Goal: Task Accomplishment & Management: Complete application form

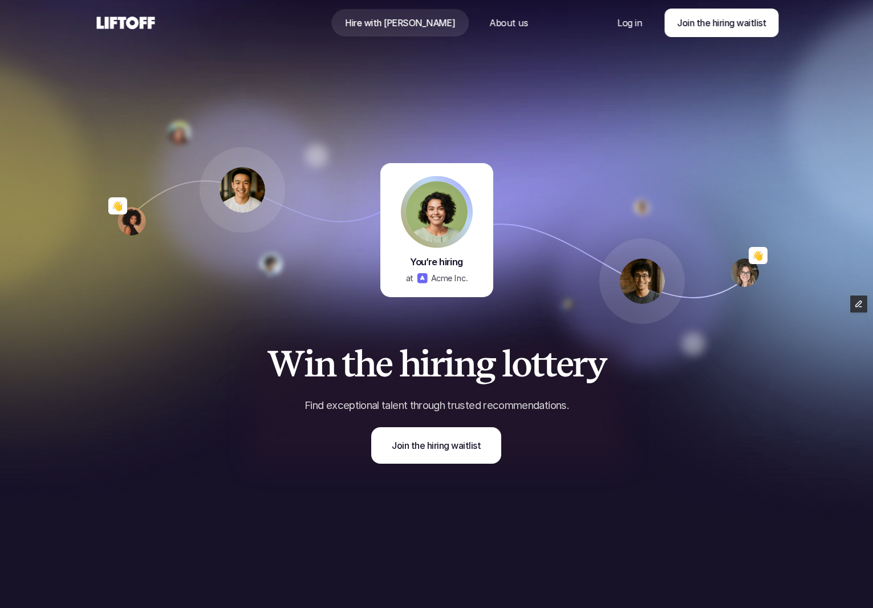
click at [414, 479] on div "W i n t h e h i r i n g l o t t e r y Find exceptional talent through trusted r…" at bounding box center [437, 432] width 684 height 234
click at [413, 468] on div "W i n t h e h i r i n g l o t t e r y Find exceptional talent through trusted r…" at bounding box center [437, 432] width 684 height 234
click at [412, 465] on div "W i n t h e h i r i n g l o t t e r y Find exceptional talent through trusted r…" at bounding box center [437, 432] width 684 height 234
click at [411, 457] on link "Join the hiring waitlist" at bounding box center [436, 445] width 130 height 36
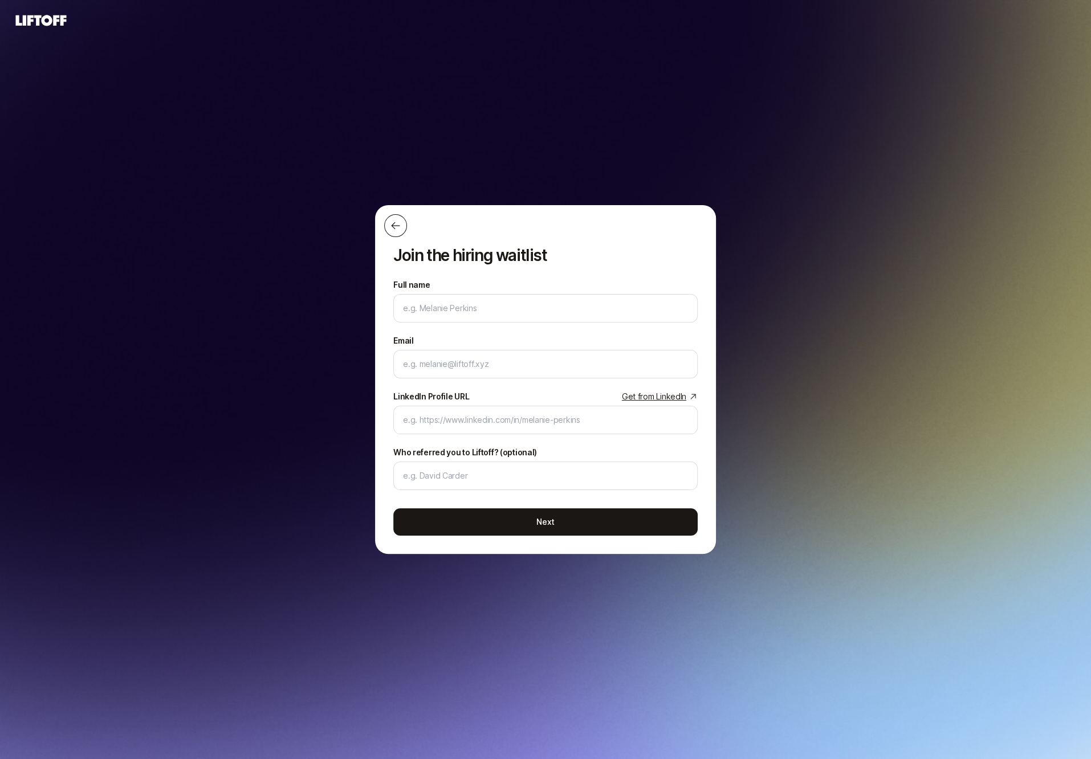
click at [396, 235] on button at bounding box center [395, 225] width 23 height 23
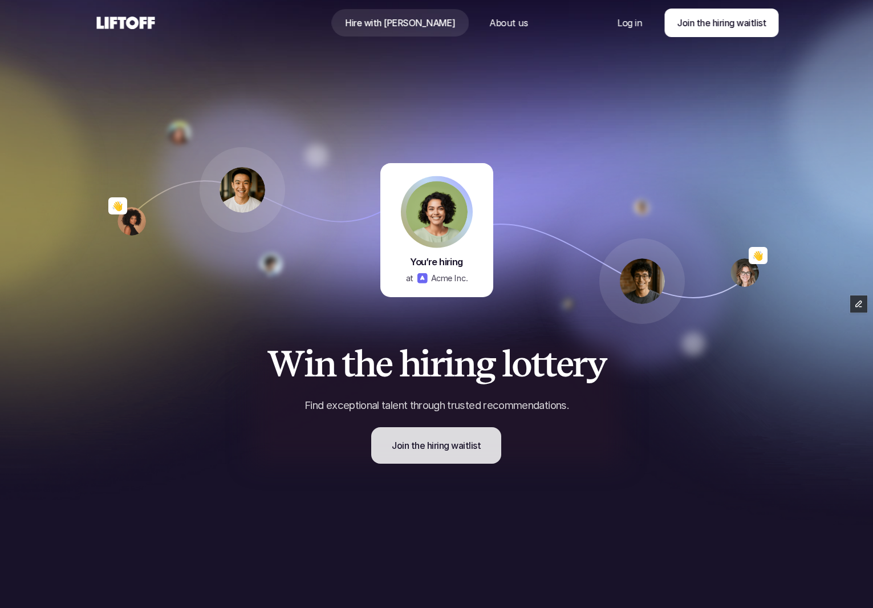
click at [420, 445] on p "Join the hiring waitlist" at bounding box center [436, 445] width 89 height 14
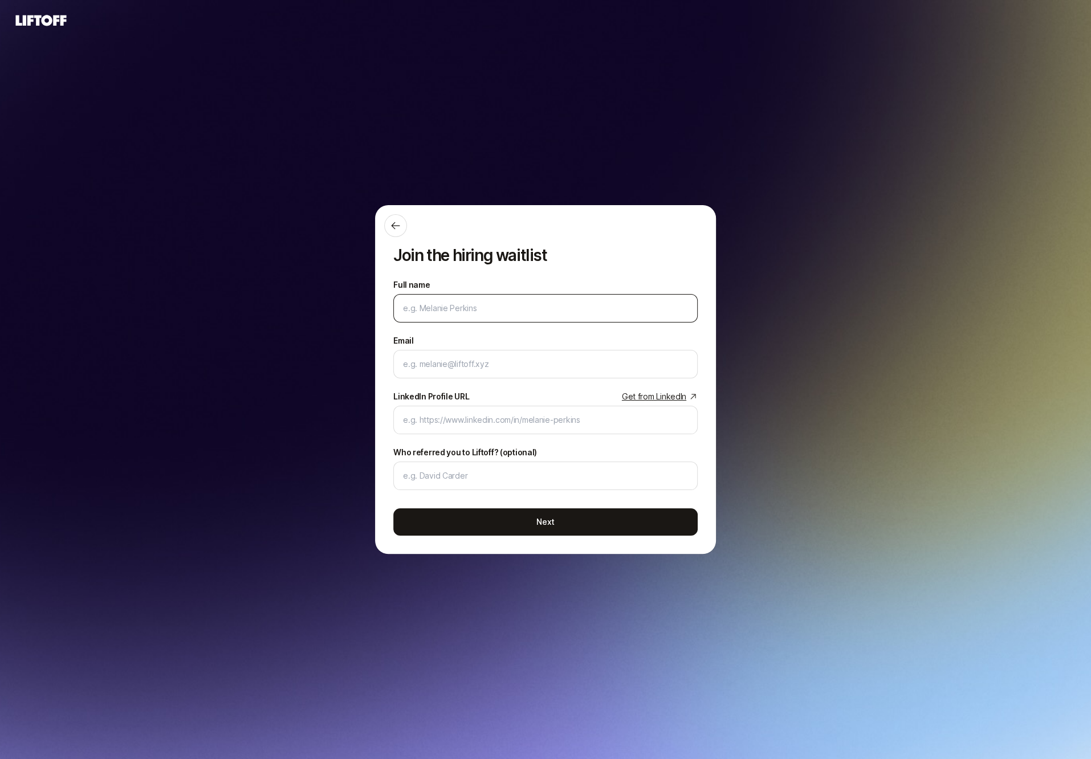
click at [417, 301] on div at bounding box center [545, 308] width 304 height 28
click at [418, 312] on input "Full name" at bounding box center [545, 309] width 285 height 14
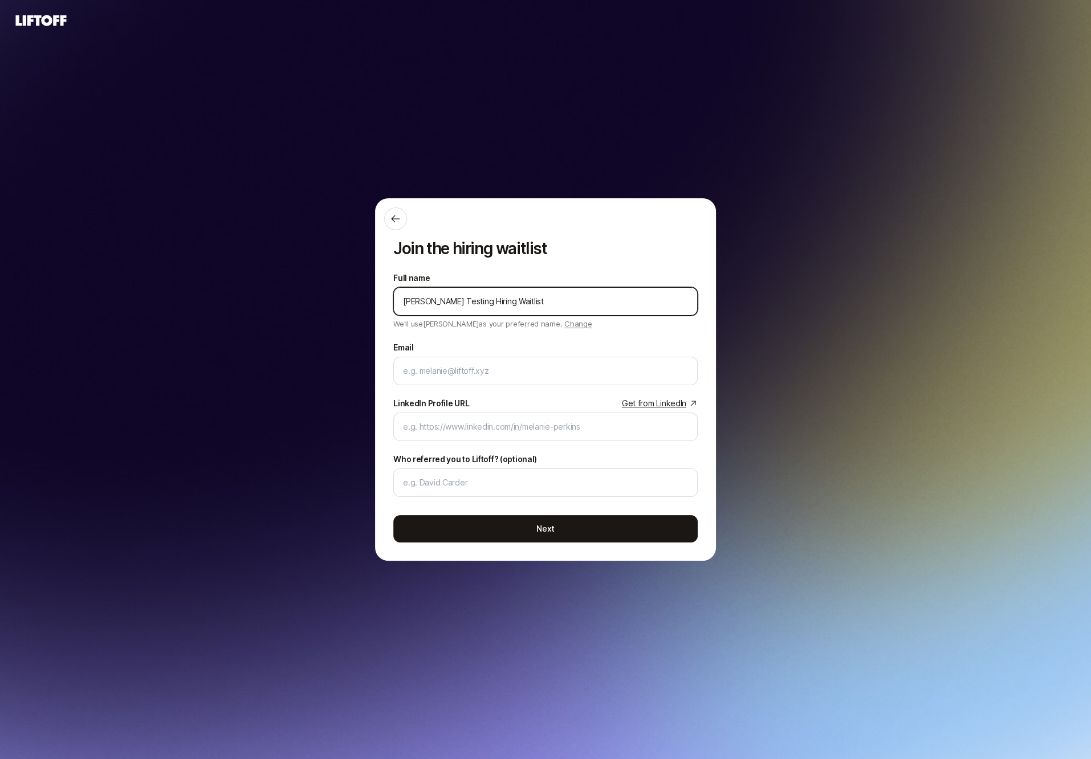
type input "Eleanor Testing Hiring Waitlist"
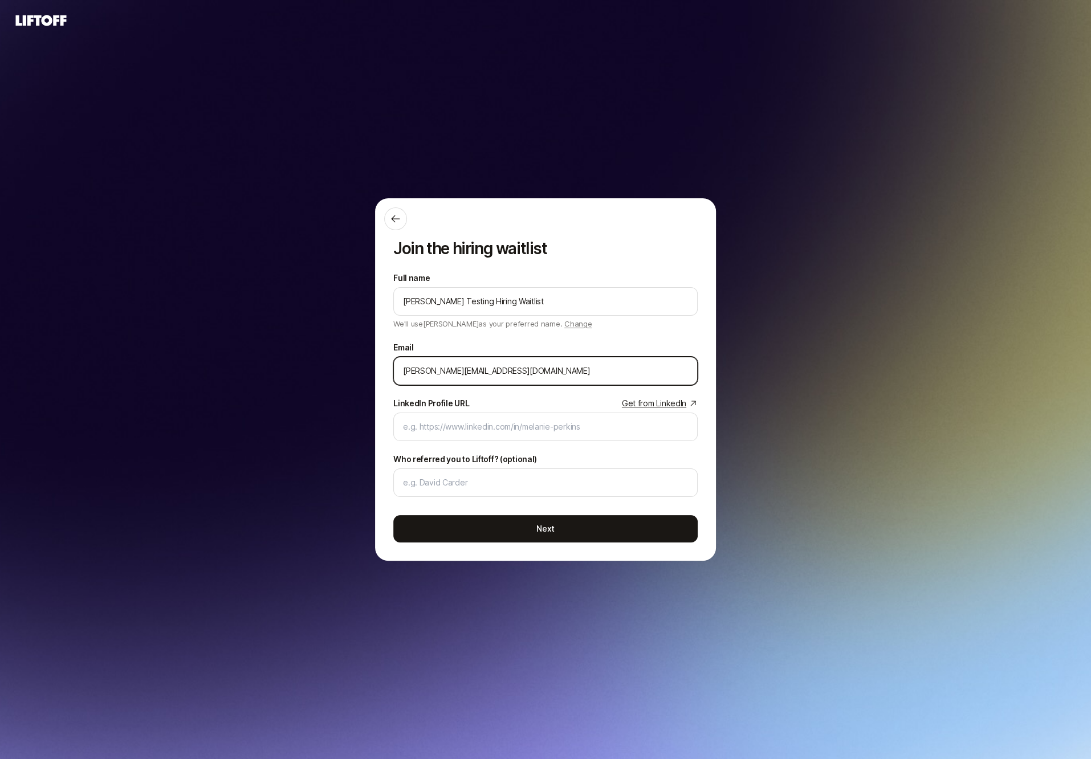
type input "eleanor+hiringwaitlist@liftoff.xyz"
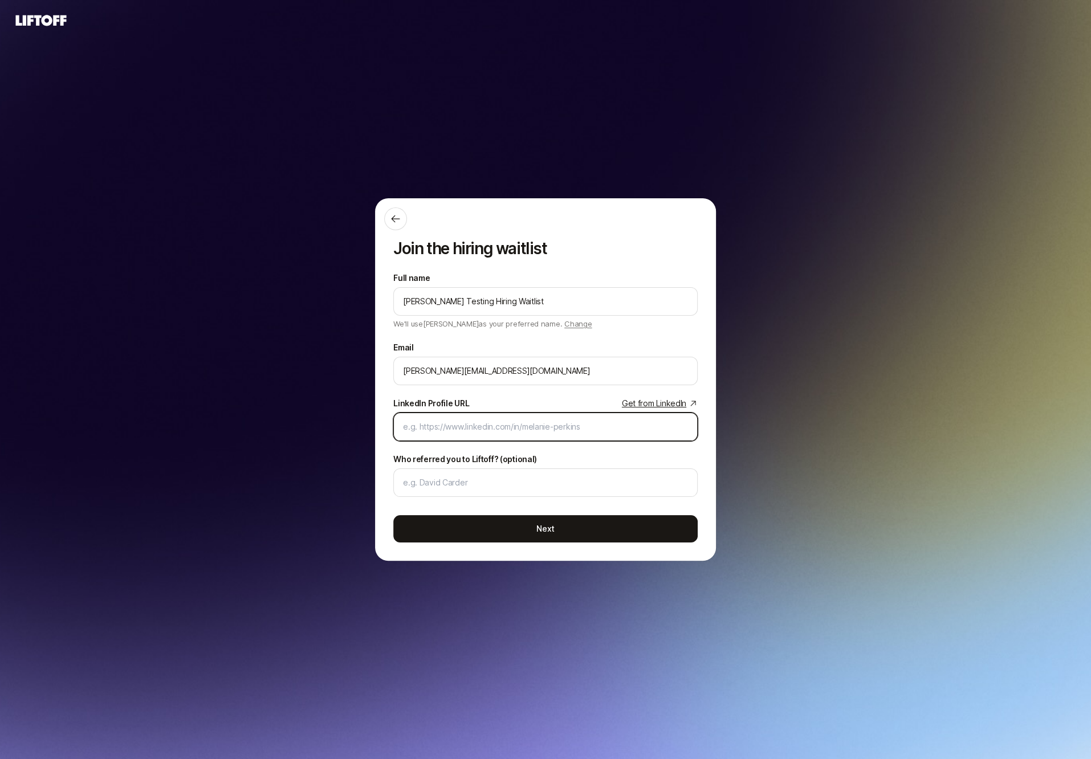
click at [458, 433] on input "LinkedIn Profile URL Get from LinkedIn" at bounding box center [545, 427] width 285 height 14
paste input "https://www.linkedin.com/in/eleanor-morgan/"
type input "https://www.linkedin.com/in/eleanor-morgan/"
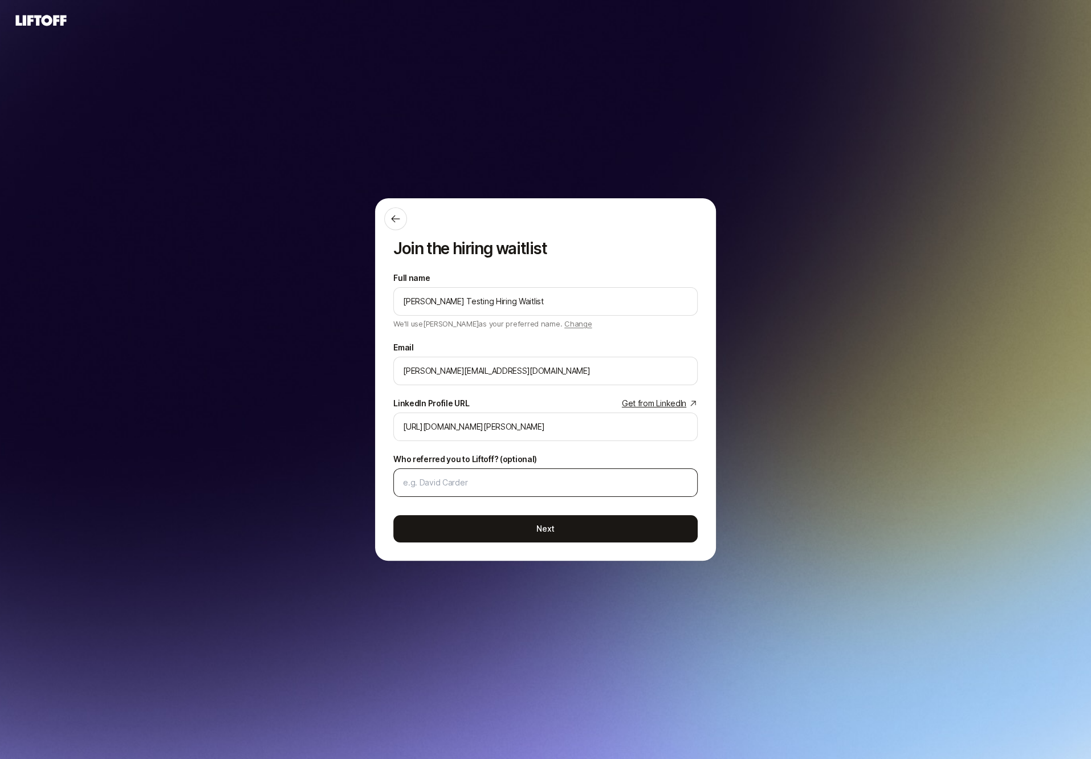
click at [455, 493] on div at bounding box center [545, 482] width 304 height 28
click at [455, 491] on div at bounding box center [545, 482] width 304 height 28
click at [450, 486] on input "Who referred you to Liftoff? (optional)" at bounding box center [545, 483] width 285 height 14
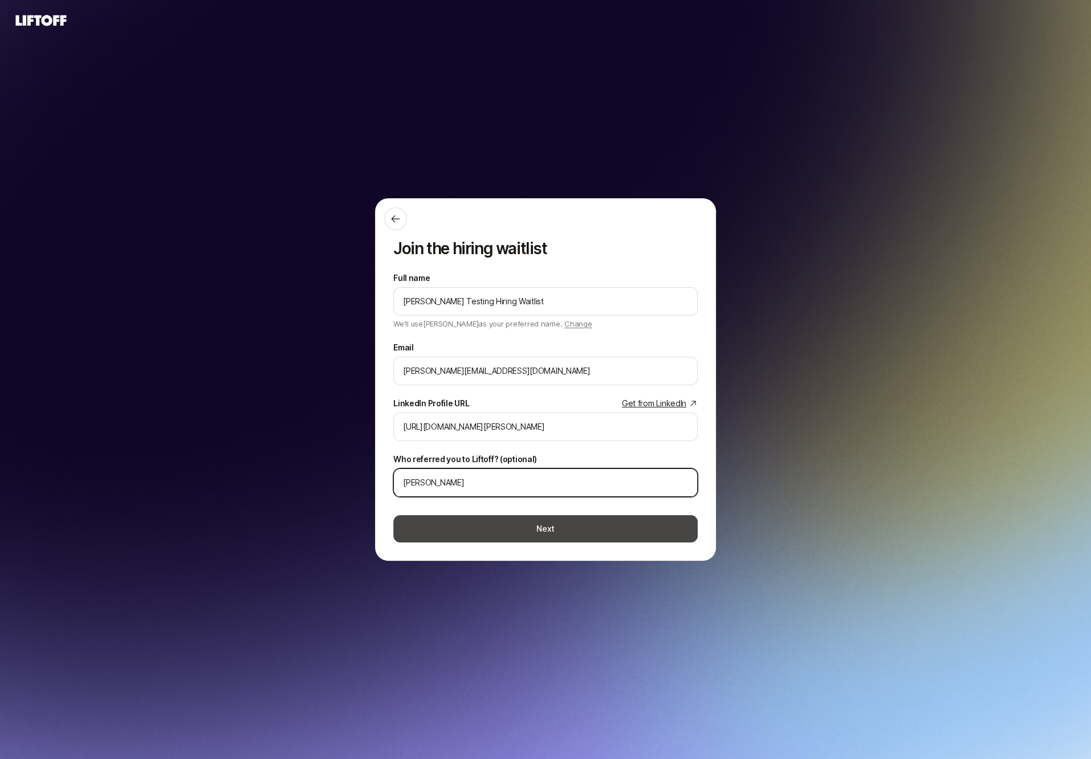
type input "Eric"
click at [459, 523] on button "Next" at bounding box center [545, 528] width 304 height 27
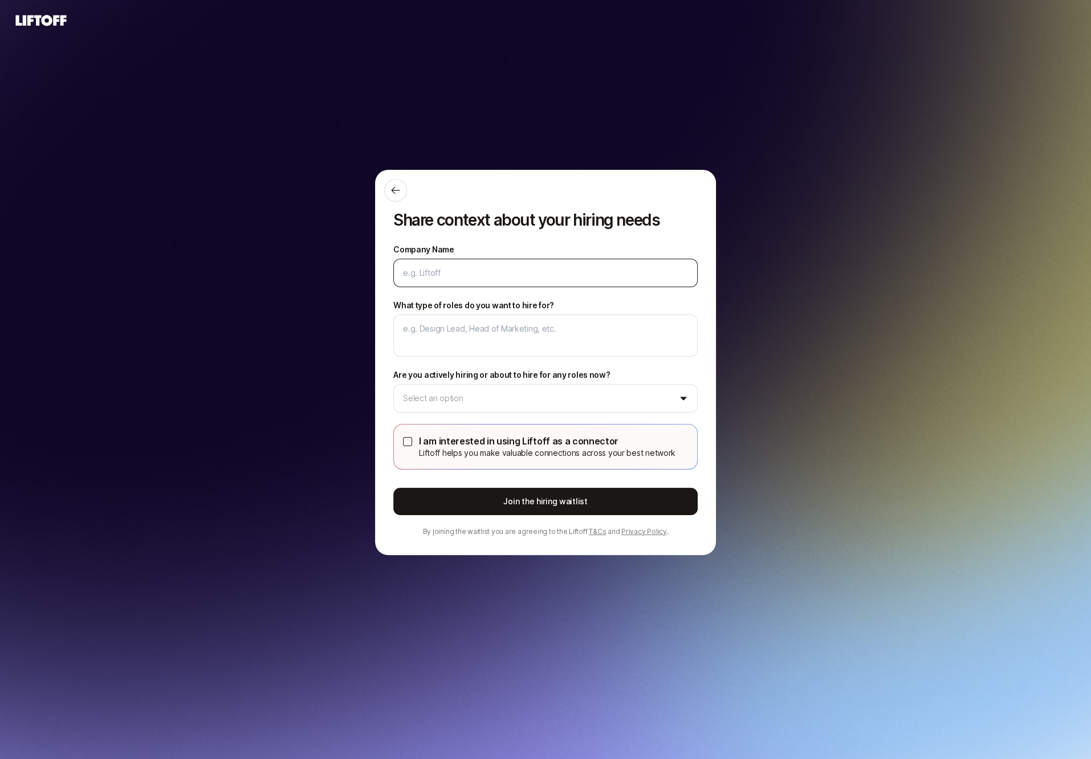
click at [480, 264] on div at bounding box center [545, 273] width 304 height 28
click at [480, 272] on input "Company Name" at bounding box center [545, 273] width 285 height 14
type textarea "x"
type input "L"
type textarea "x"
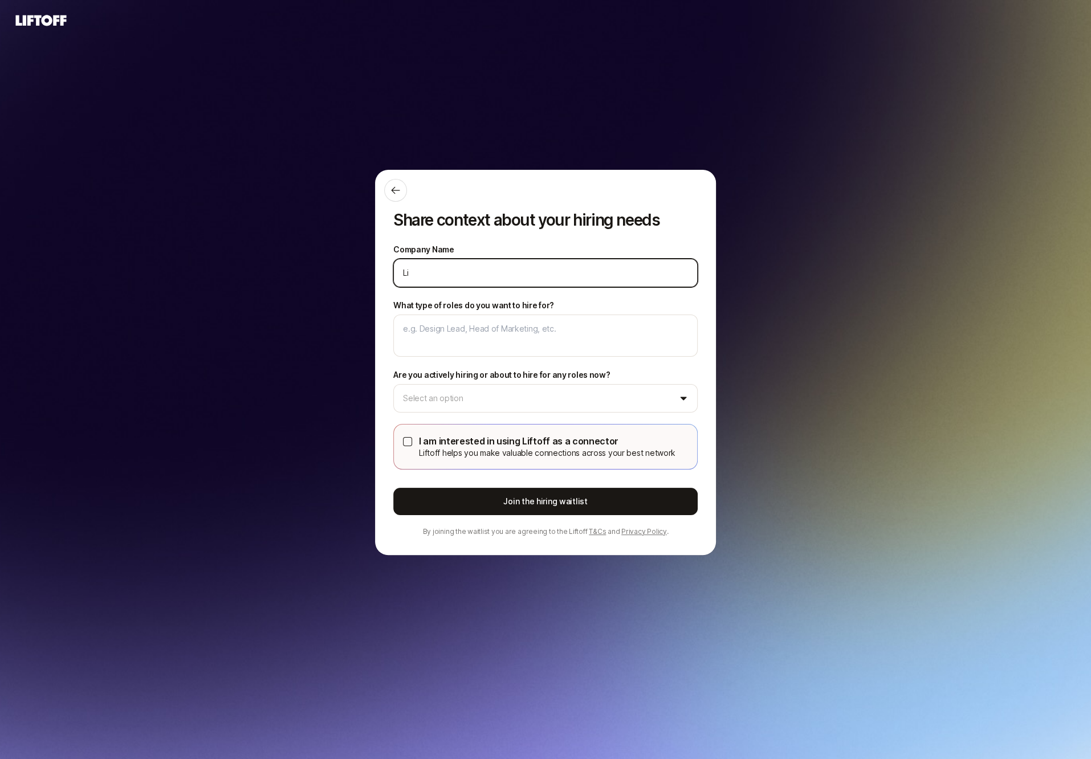
type input "Lif"
type textarea "x"
type input "Lift"
type textarea "x"
type input "Lifto"
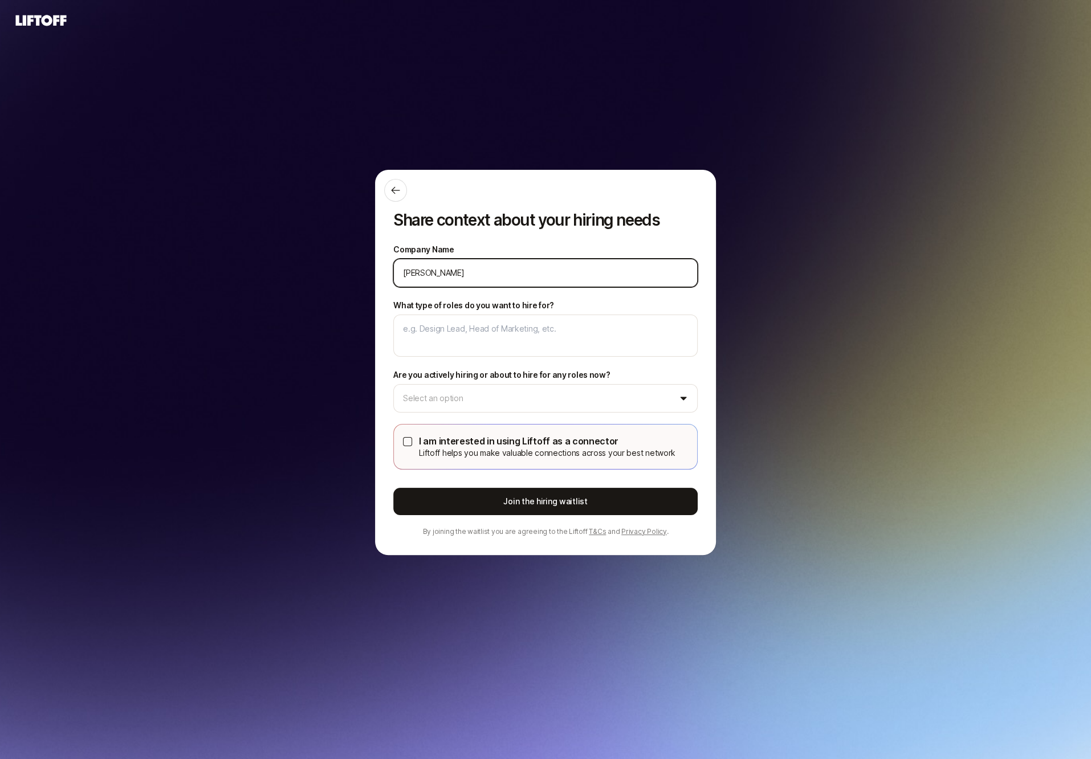
type textarea "x"
type input "Liftof"
type textarea "x"
type input "Liftoff"
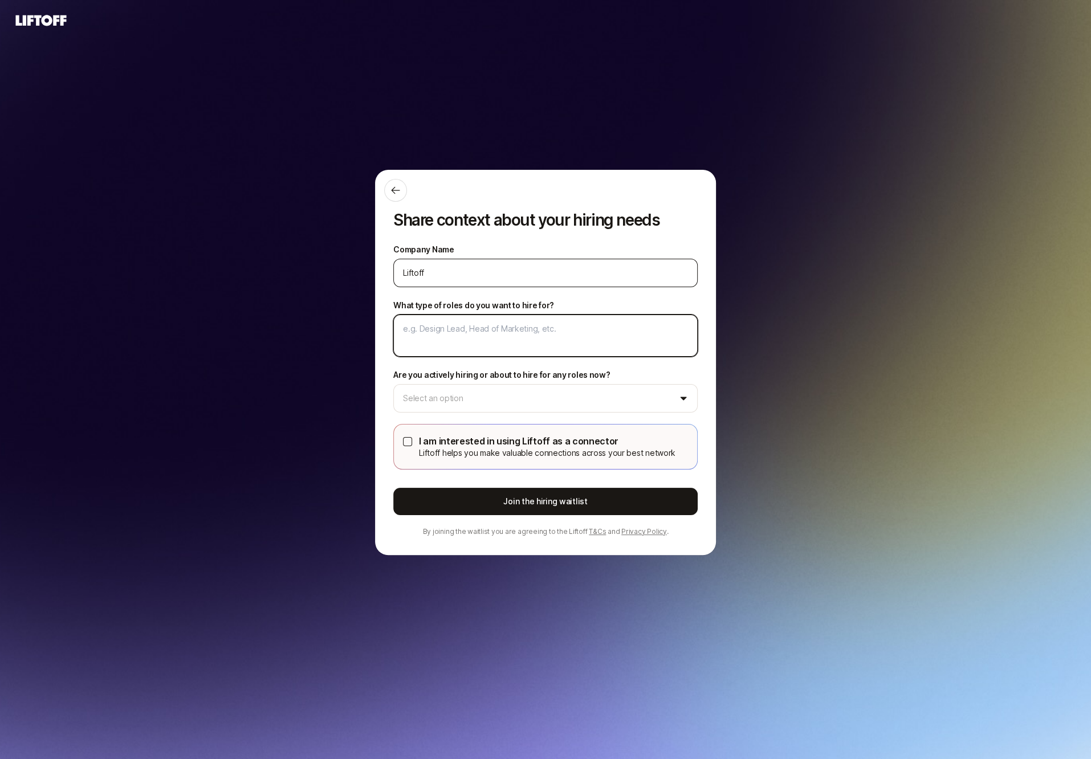
type textarea "x"
type textarea "D"
type textarea "x"
type textarea "H"
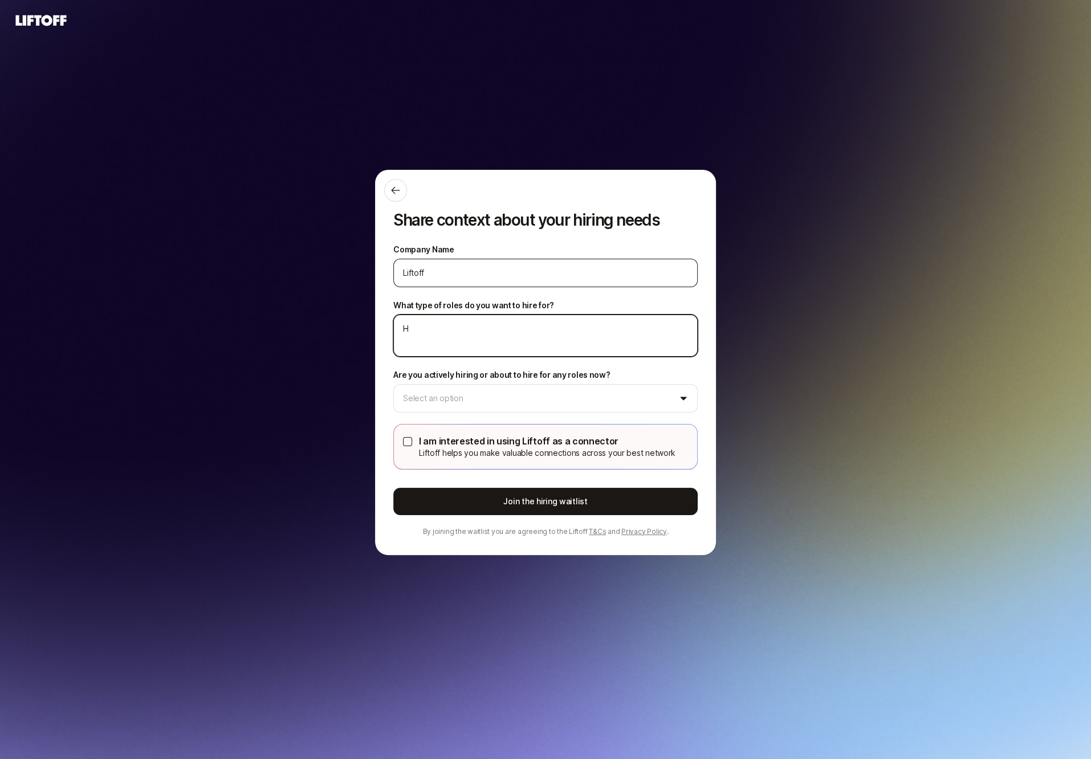
type textarea "x"
type textarea "He"
type textarea "x"
type textarea "Hea"
type textarea "x"
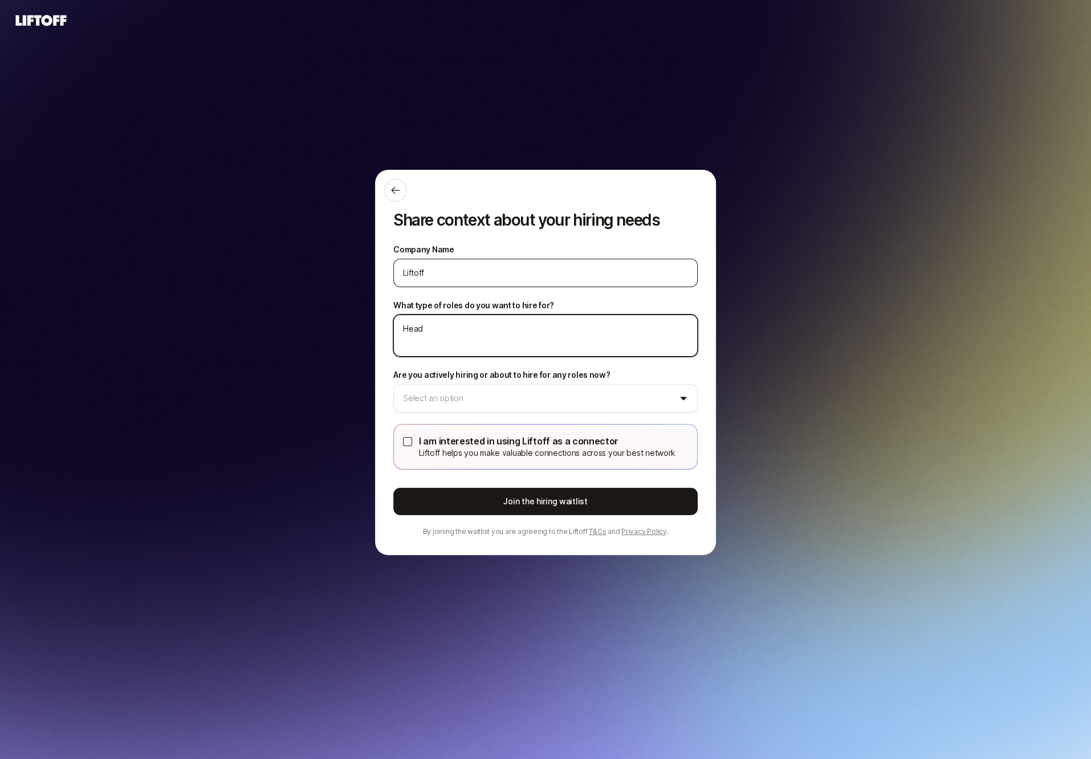
type textarea "Head"
type textarea "x"
type textarea "Head o"
type textarea "x"
type textarea "Head of"
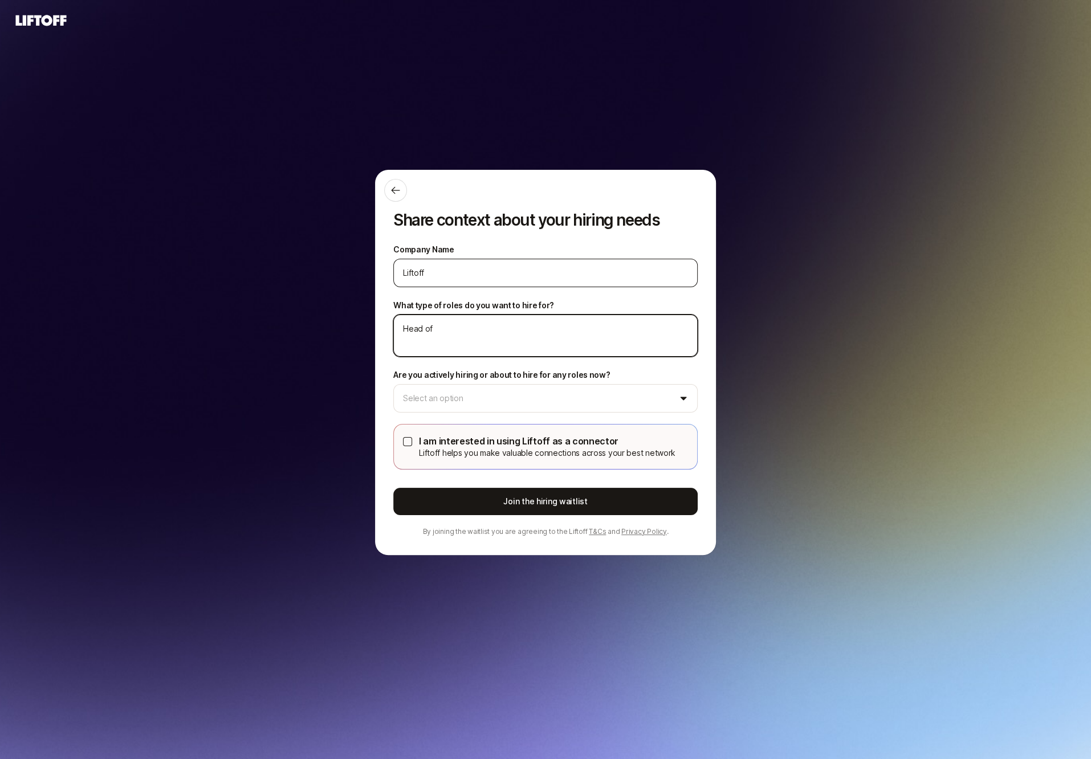
type textarea "x"
type textarea "Head of M"
type textarea "x"
type textarea "Head of Ma"
type textarea "x"
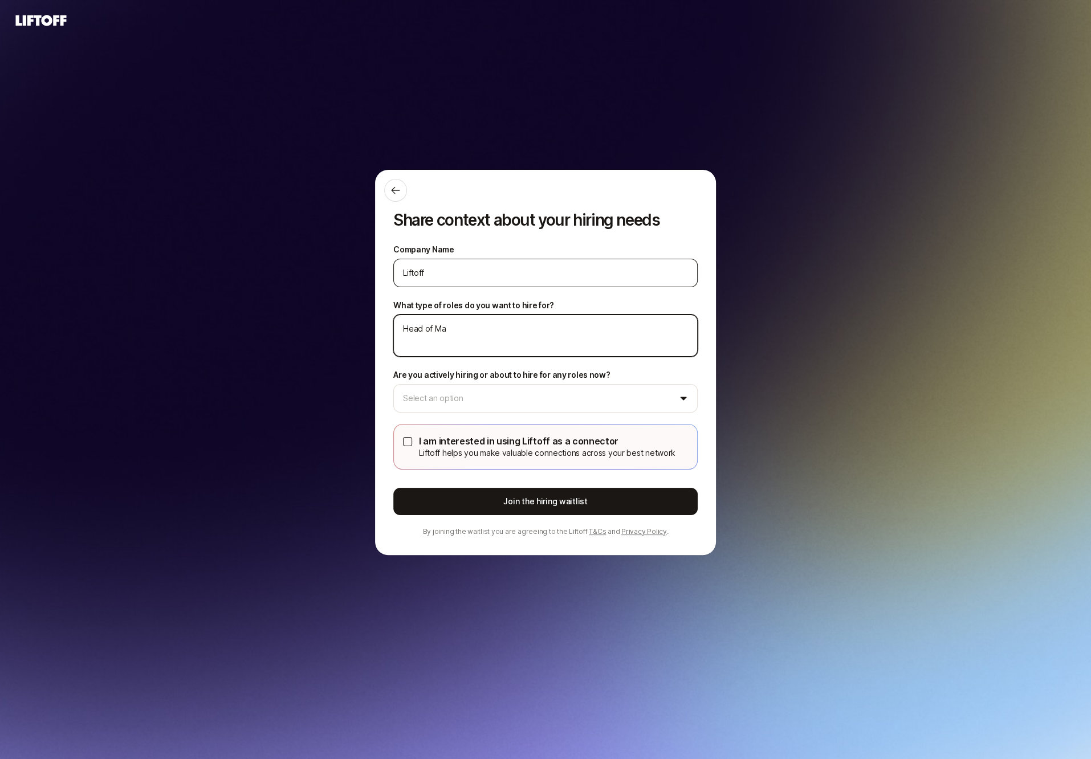
type textarea "Head of Mar"
type textarea "x"
type textarea "Head of Marke"
type textarea "x"
type textarea "Head of Market"
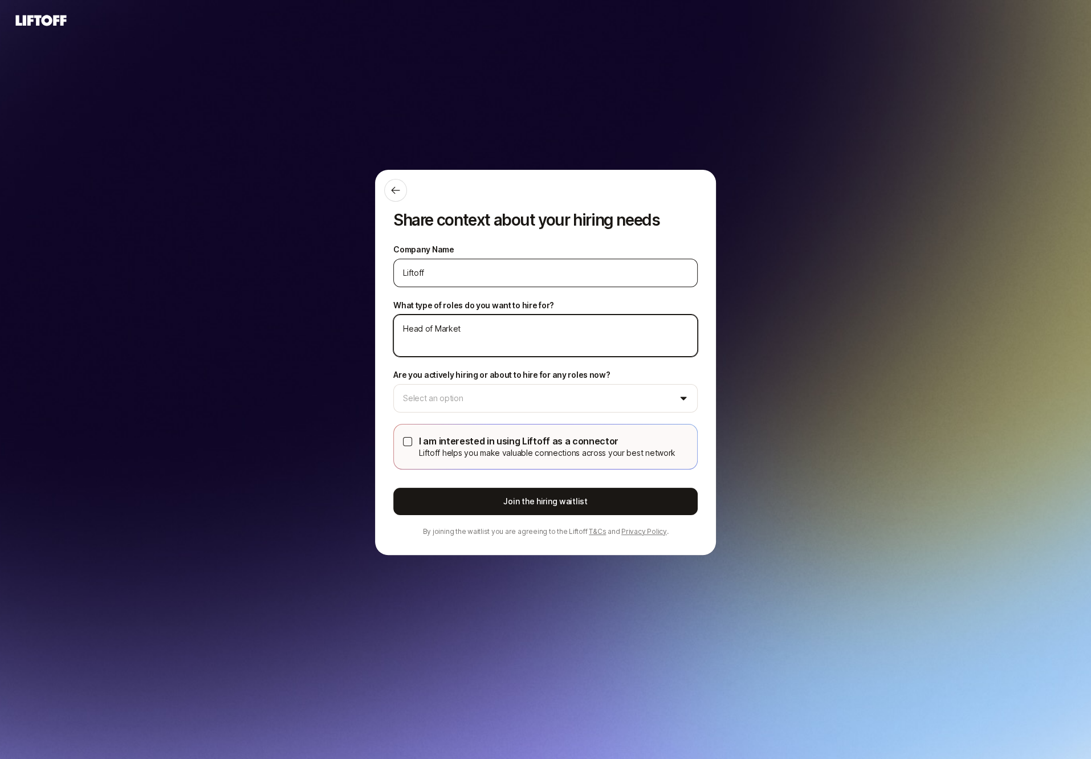
type textarea "x"
type textarea "Head of Marketi"
type textarea "x"
type textarea "Head of Marketin"
type textarea "x"
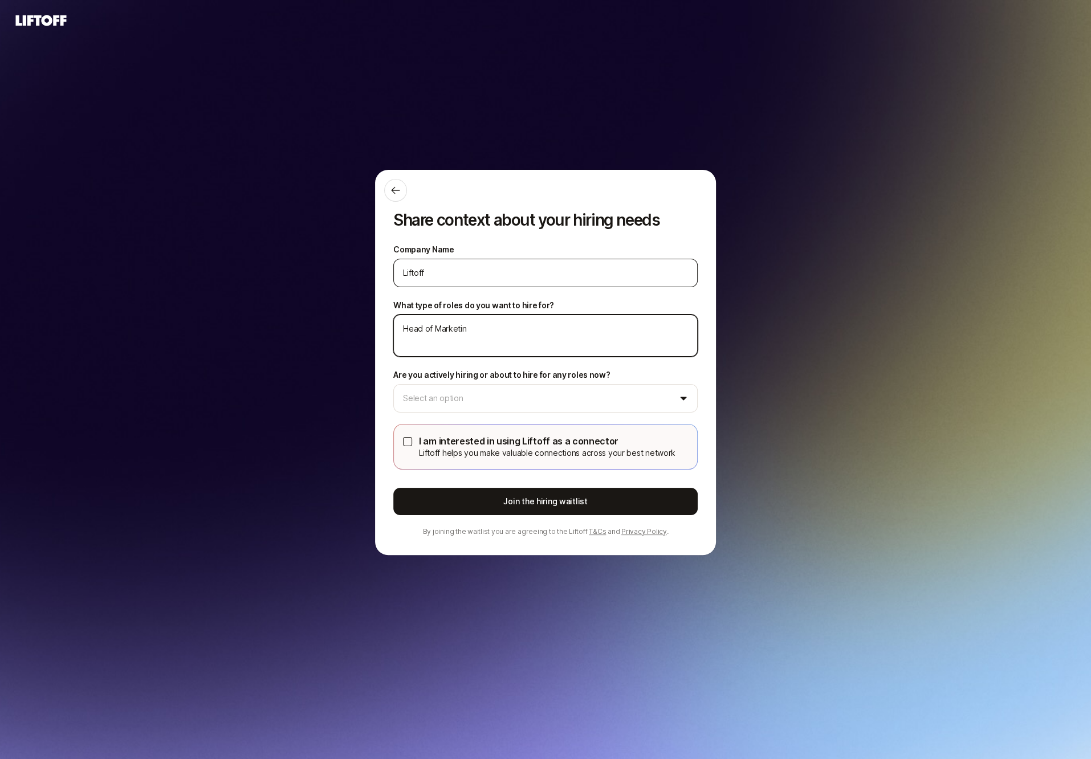
type textarea "Head of Marketing"
type textarea "x"
type textarea "Head of Marketin"
click at [468, 279] on input "Liftoff" at bounding box center [545, 273] width 285 height 14
drag, startPoint x: 457, startPoint y: 327, endPoint x: 510, endPoint y: 322, distance: 53.2
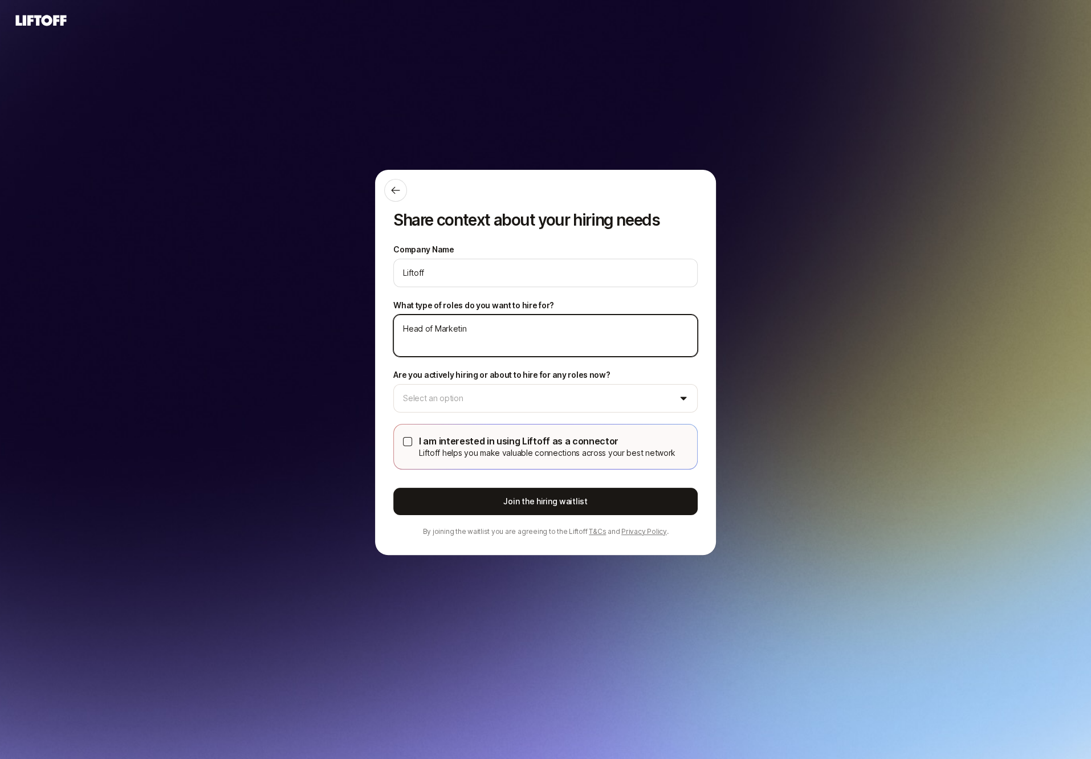
click at [510, 322] on textarea "Head of Marketin" at bounding box center [545, 336] width 304 height 42
type textarea "x"
type textarea "Head of D"
type textarea "x"
type textarea "Head of De"
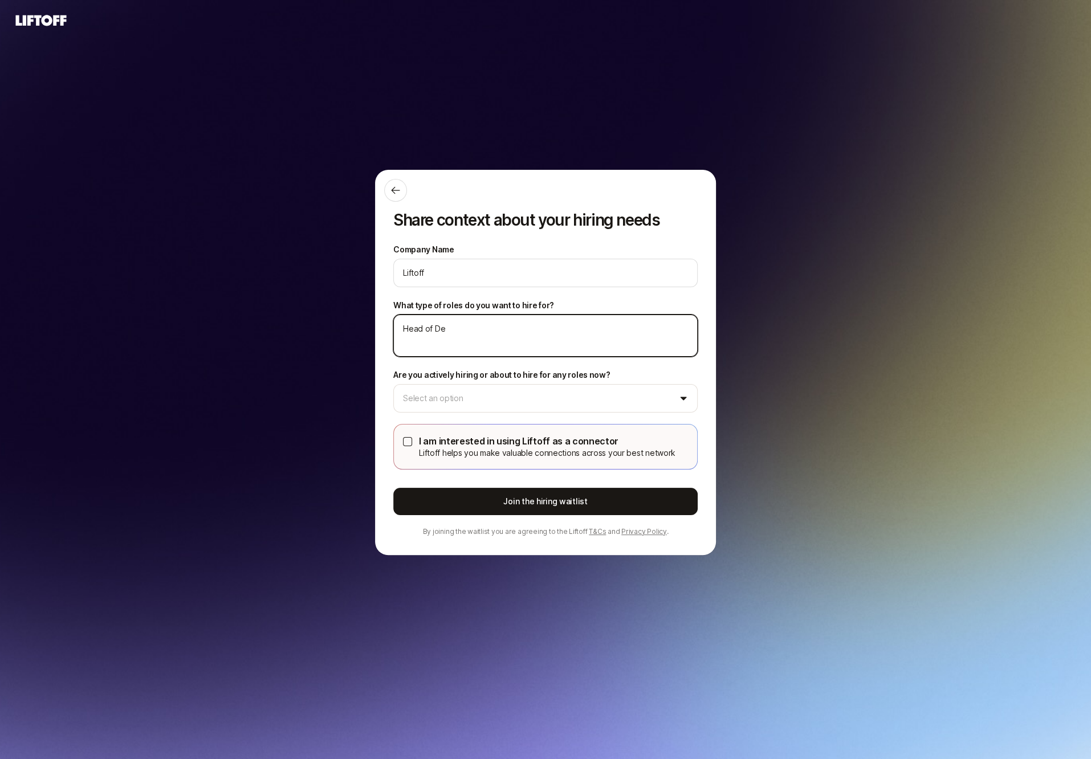
type textarea "x"
type textarea "Head of Des"
type textarea "x"
type textarea "Head of Desi"
type textarea "x"
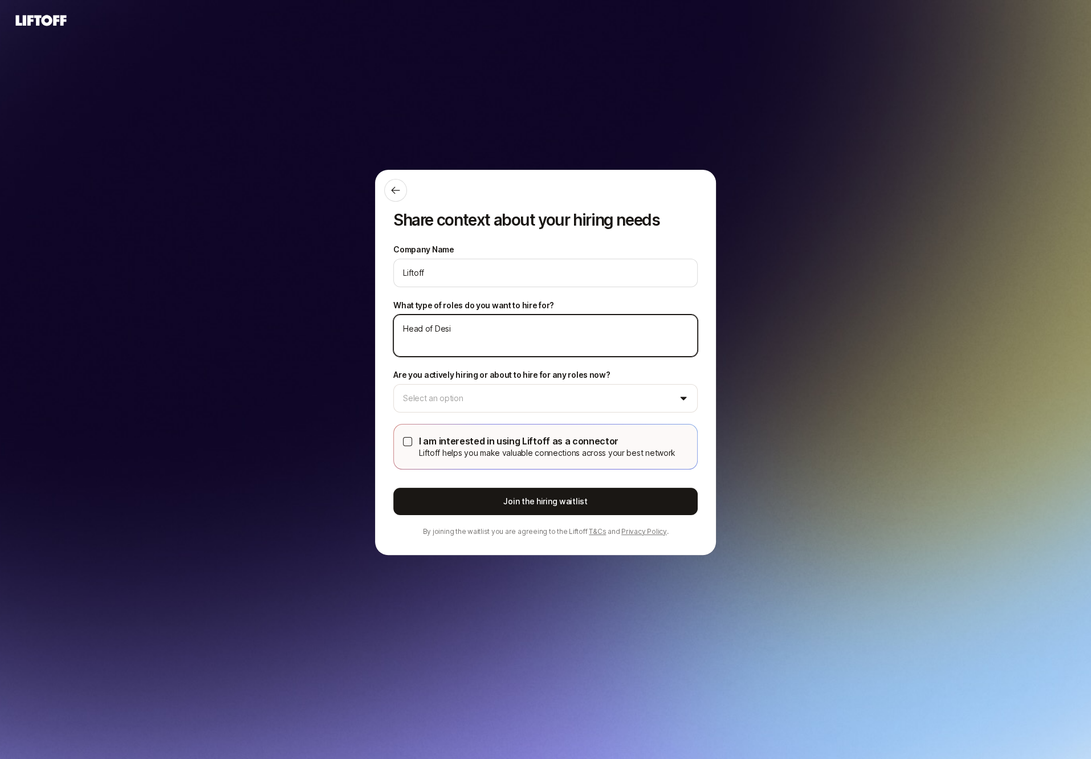
type textarea "Head of Desig"
type textarea "x"
type textarea "Head of Design"
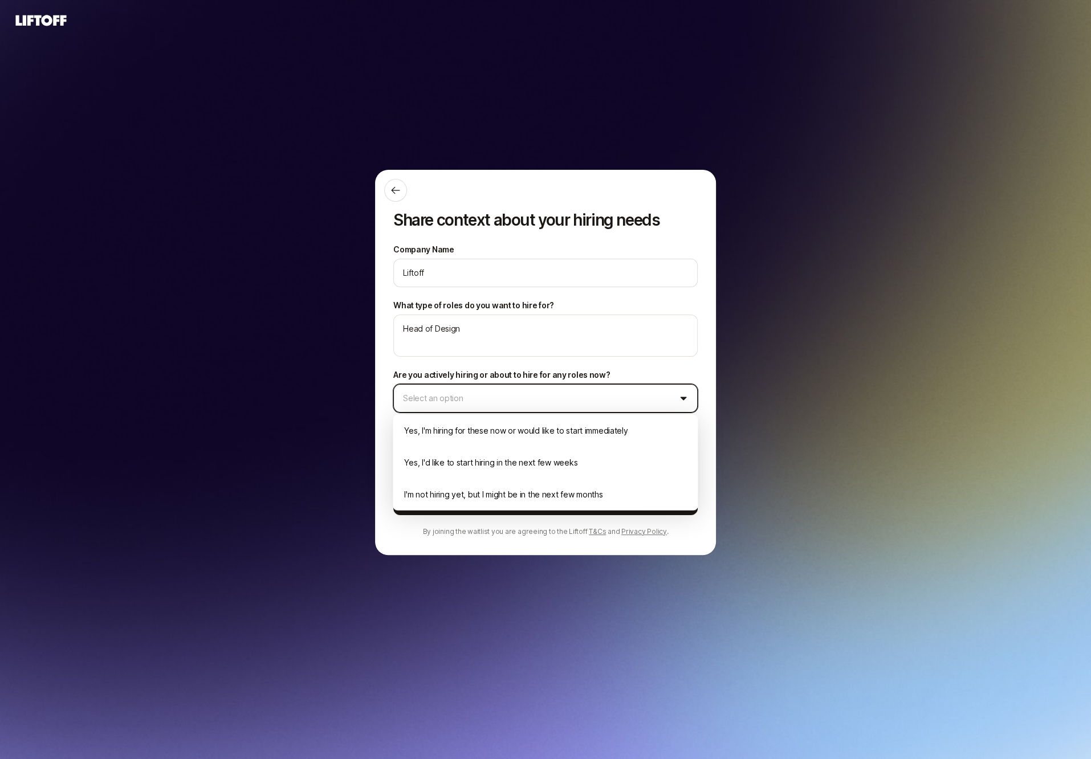
click at [496, 397] on html "Share context about your hiring needs Company Name Liftoff What type of roles d…" at bounding box center [545, 379] width 1091 height 759
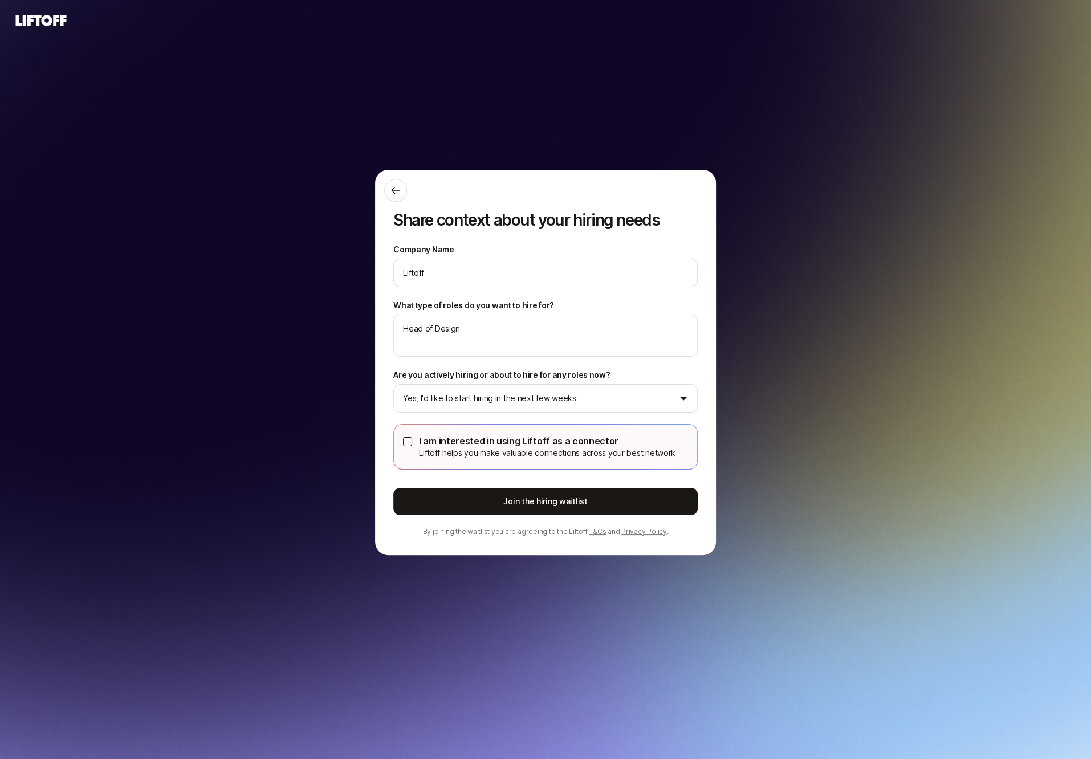
click at [403, 439] on button "I am interested in using Liftoff as a connector Liftoff helps you make valuable…" at bounding box center [407, 441] width 9 height 9
click at [414, 504] on button "Join the hiring waitlist" at bounding box center [545, 501] width 304 height 27
type textarea "x"
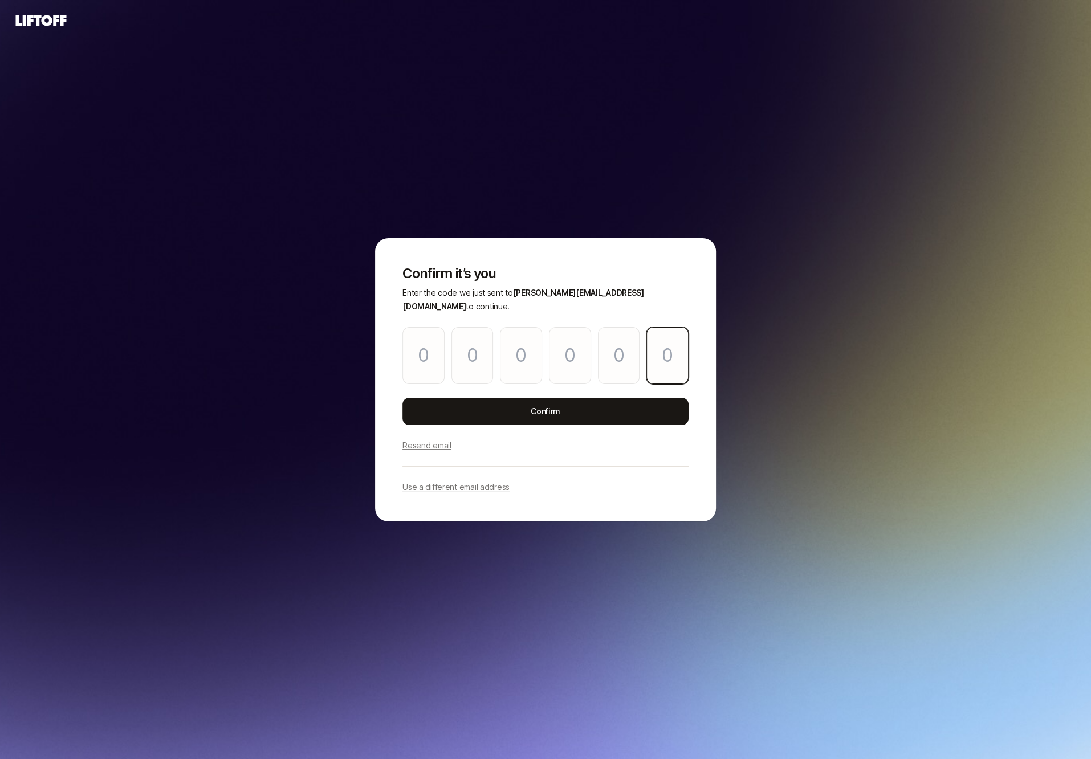
paste input "1"
type input "8"
type input "0"
type input "9"
type input "7"
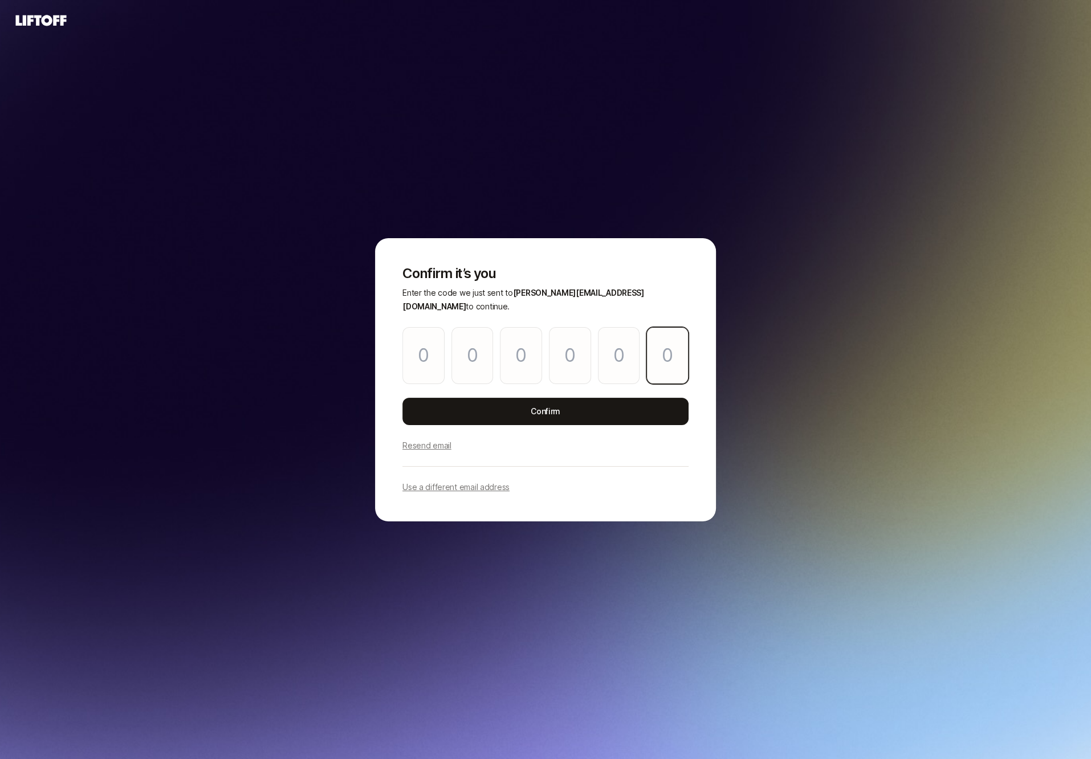
type input "1"
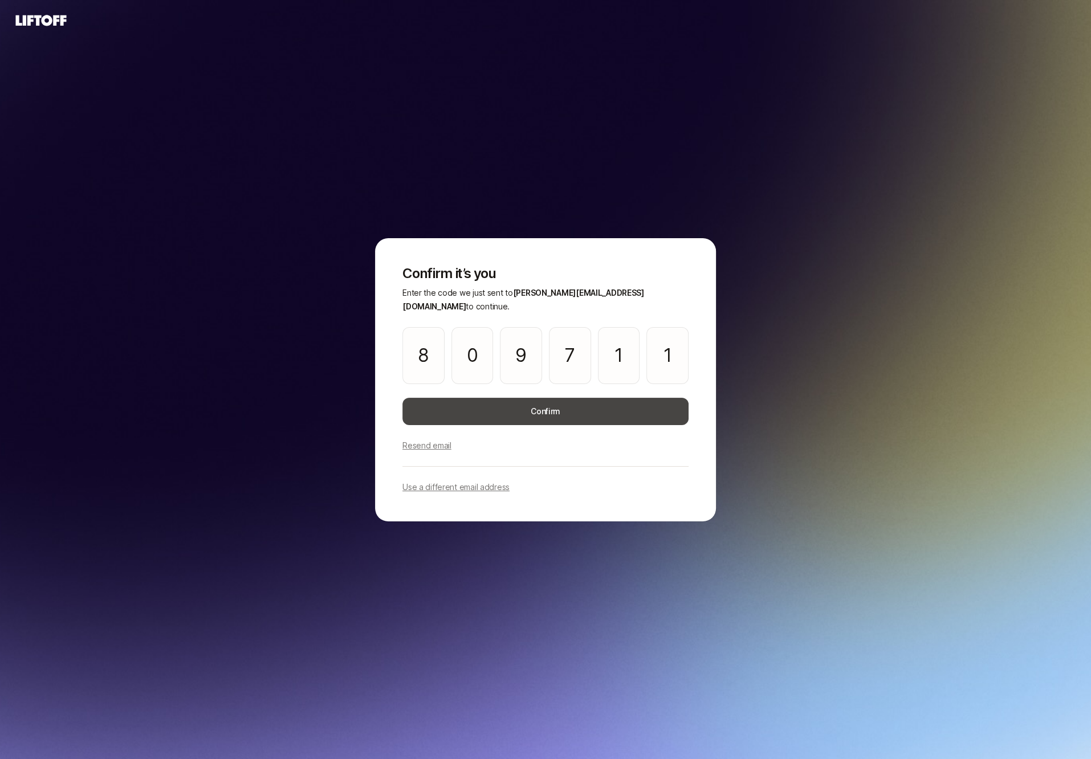
click at [439, 401] on button "Confirm" at bounding box center [545, 411] width 286 height 27
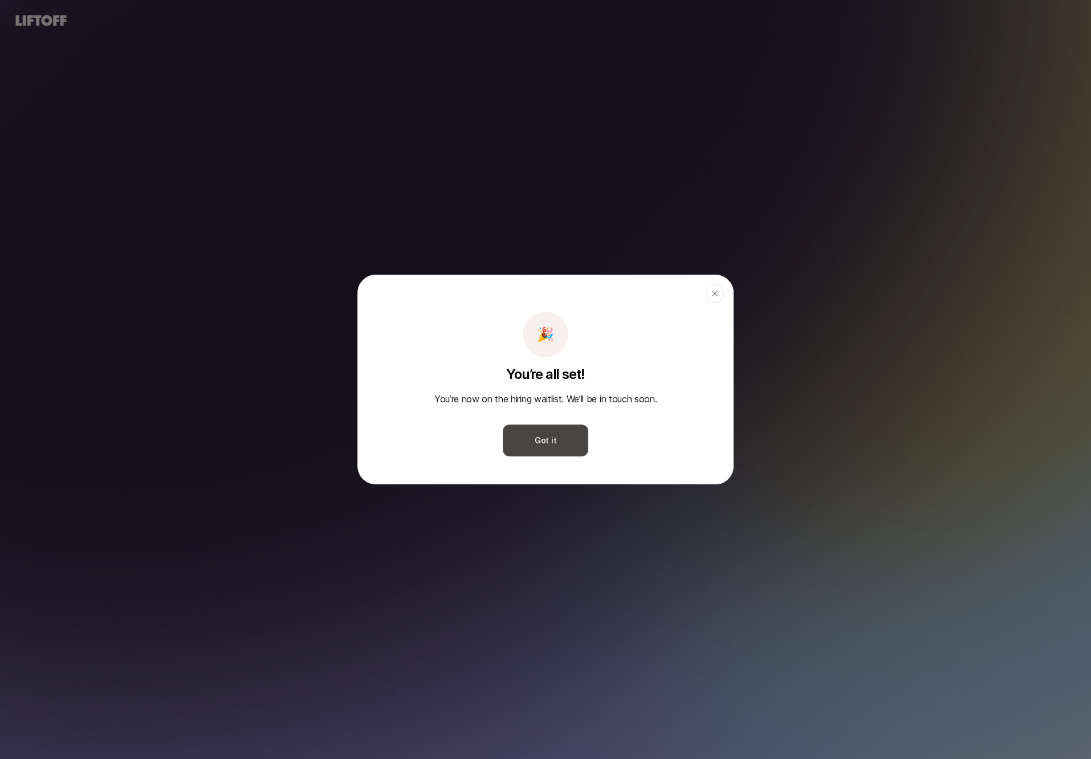
click at [519, 438] on button "Got it" at bounding box center [545, 441] width 85 height 32
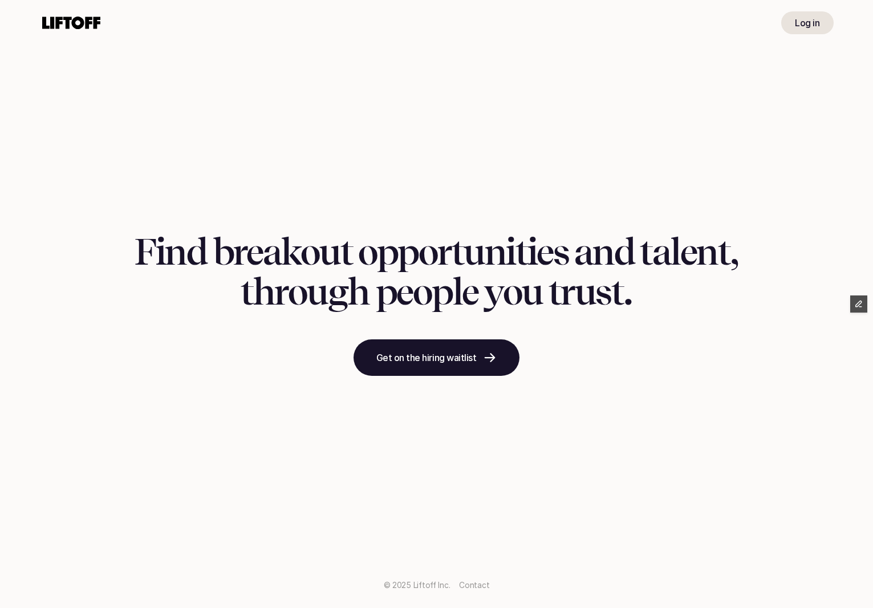
click at [71, 22] on use at bounding box center [71, 23] width 58 height 13
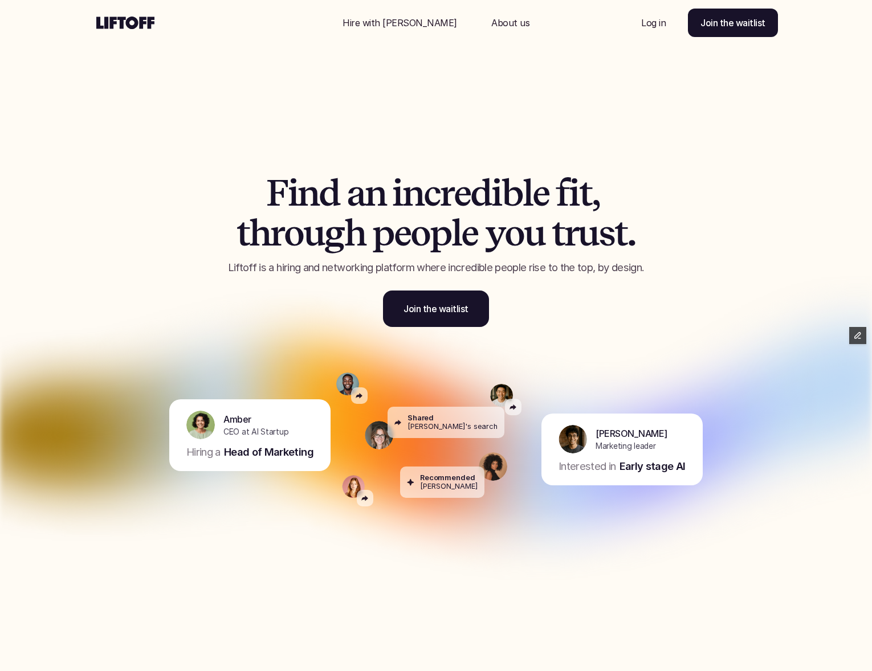
click at [401, 18] on p "Hire with [PERSON_NAME]" at bounding box center [400, 23] width 115 height 14
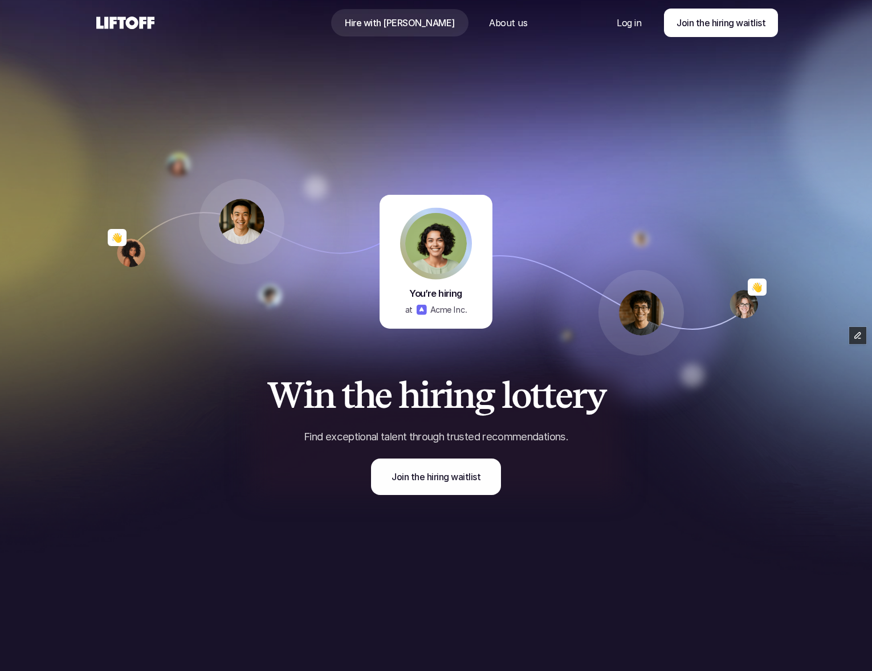
click at [404, 491] on link "Join the hiring waitlist" at bounding box center [436, 477] width 130 height 36
